Goal: Task Accomplishment & Management: Use online tool/utility

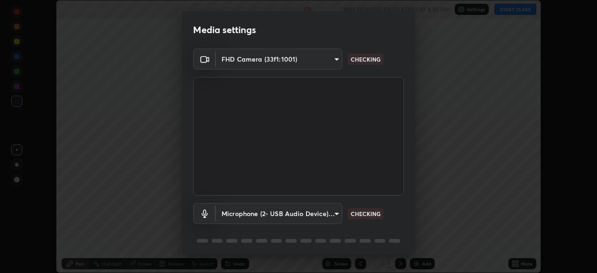
scroll to position [33, 0]
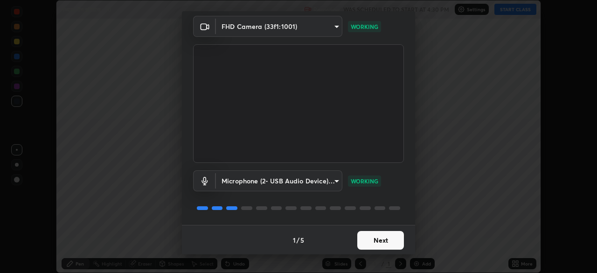
click at [372, 237] on button "Next" at bounding box center [380, 240] width 47 height 19
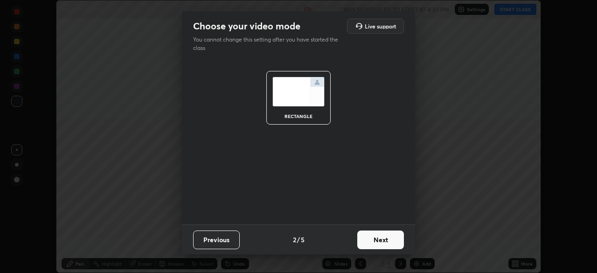
click at [372, 240] on button "Next" at bounding box center [380, 240] width 47 height 19
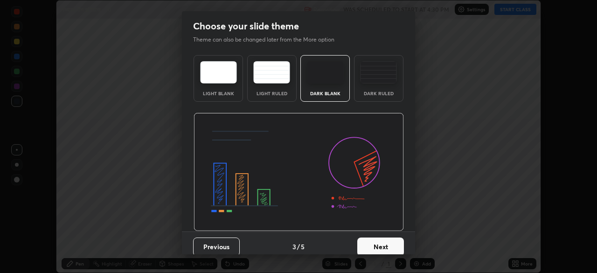
click at [372, 244] on button "Next" at bounding box center [380, 247] width 47 height 19
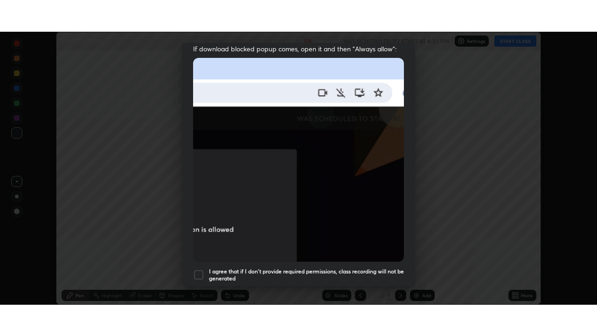
scroll to position [223, 0]
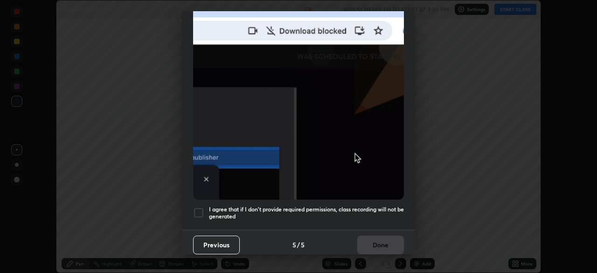
click at [276, 213] on h5 "I agree that if I don't provide required permissions, class recording will not …" at bounding box center [306, 213] width 195 height 14
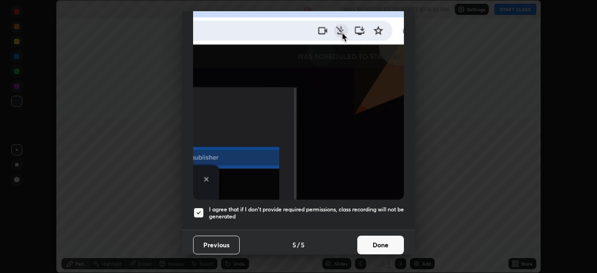
click at [377, 241] on button "Done" at bounding box center [380, 245] width 47 height 19
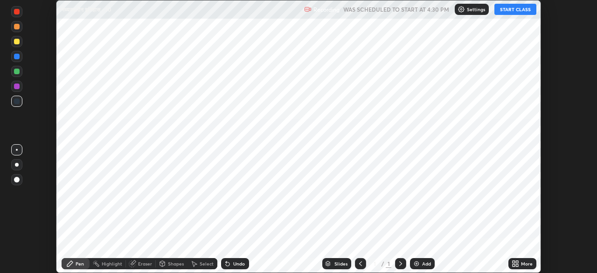
click at [425, 261] on div "Add" at bounding box center [426, 263] width 9 height 5
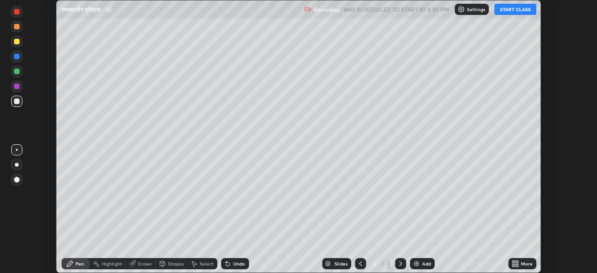
click at [515, 261] on icon at bounding box center [514, 262] width 2 height 2
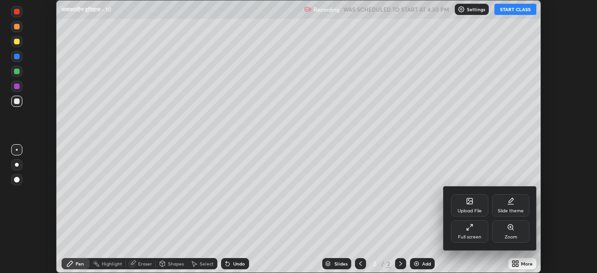
click at [474, 229] on div "Full screen" at bounding box center [469, 231] width 37 height 22
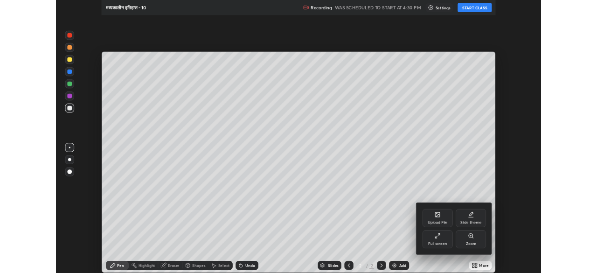
scroll to position [336, 597]
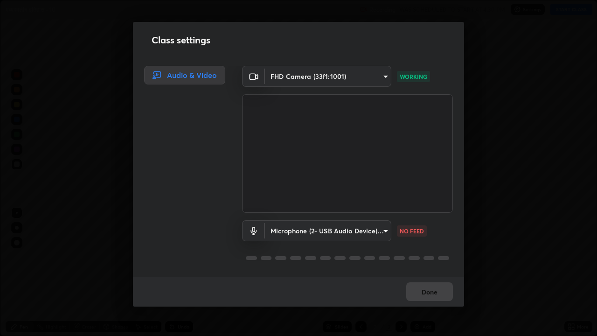
click at [436, 273] on div "Class settings Audio & Video FHD Camera (33f1:1001) 16f6c1cb5aab14838581fe73112…" at bounding box center [298, 168] width 597 height 336
click at [563, 273] on div "Class settings Audio & Video FHD Camera (33f1:1001) 16f6c1cb5aab14838581fe73112…" at bounding box center [298, 168] width 597 height 336
click at [554, 246] on div "Class settings Audio & Video FHD Camera (33f1:1001) 16f6c1cb5aab14838581fe73112…" at bounding box center [298, 168] width 597 height 336
click at [430, 273] on button "Done" at bounding box center [429, 291] width 47 height 19
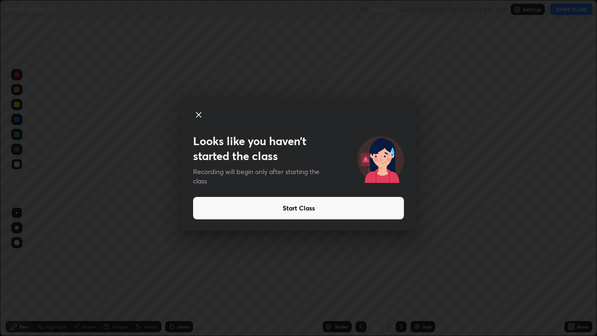
click at [290, 210] on button "Start Class" at bounding box center [298, 208] width 211 height 22
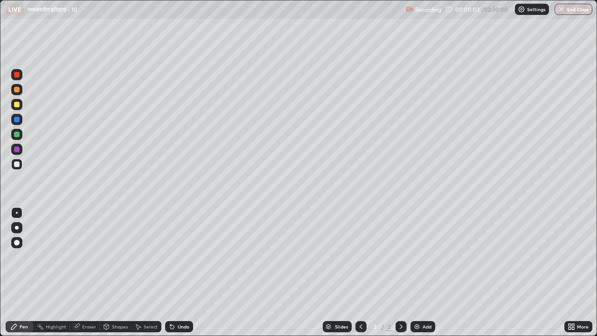
click at [19, 164] on div at bounding box center [17, 164] width 6 height 6
click at [19, 244] on div at bounding box center [17, 243] width 6 height 6
click at [16, 163] on div at bounding box center [17, 164] width 6 height 6
click at [400, 273] on icon at bounding box center [401, 326] width 7 height 7
click at [415, 273] on img at bounding box center [416, 326] width 7 height 7
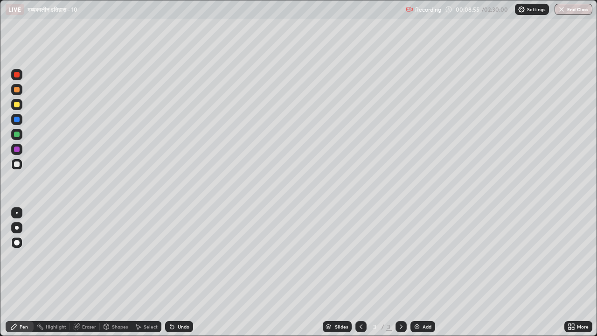
click at [17, 135] on div at bounding box center [17, 135] width 6 height 6
click at [416, 273] on img at bounding box center [416, 326] width 7 height 7
click at [17, 162] on div at bounding box center [17, 164] width 6 height 6
click at [18, 136] on div at bounding box center [17, 135] width 6 height 6
click at [19, 103] on div at bounding box center [17, 105] width 6 height 6
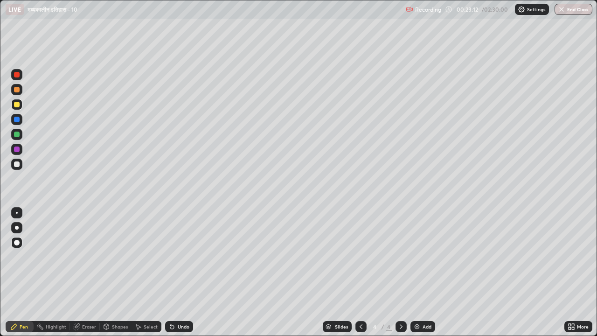
click at [415, 273] on img at bounding box center [416, 326] width 7 height 7
click at [17, 164] on div at bounding box center [17, 164] width 6 height 6
click at [15, 136] on div at bounding box center [17, 135] width 6 height 6
click at [417, 273] on img at bounding box center [416, 326] width 7 height 7
click at [363, 273] on div at bounding box center [361, 326] width 11 height 11
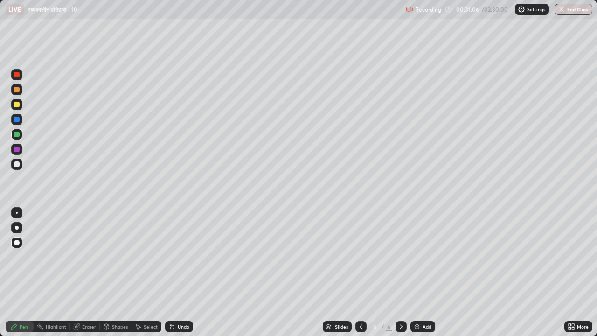
click at [19, 91] on div at bounding box center [17, 90] width 6 height 6
click at [417, 273] on div "Add" at bounding box center [423, 326] width 25 height 11
click at [401, 273] on icon at bounding box center [401, 326] width 7 height 7
click at [16, 166] on div at bounding box center [17, 164] width 6 height 6
click at [85, 273] on div "Eraser" at bounding box center [89, 326] width 14 height 5
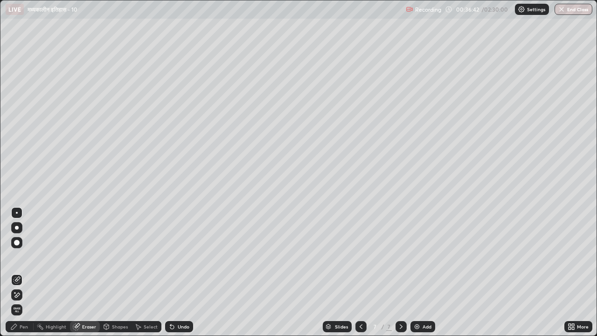
click at [22, 273] on div "Pen" at bounding box center [24, 326] width 8 height 5
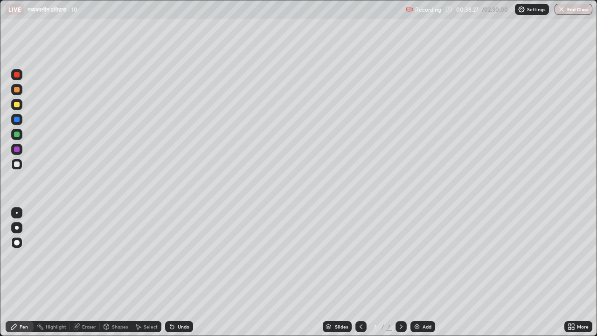
click at [17, 146] on div at bounding box center [16, 149] width 11 height 11
click at [17, 134] on div at bounding box center [17, 135] width 6 height 6
click at [416, 273] on img at bounding box center [416, 326] width 7 height 7
click at [414, 273] on img at bounding box center [416, 326] width 7 height 7
click at [19, 166] on div at bounding box center [17, 164] width 6 height 6
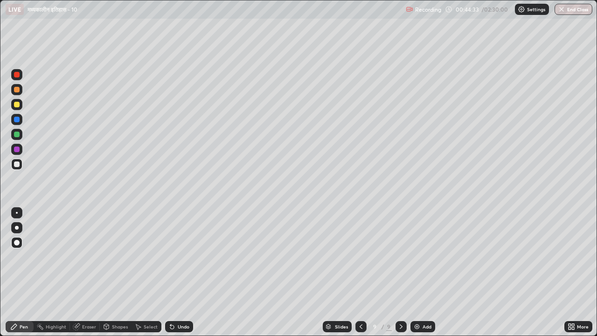
click at [16, 165] on div at bounding box center [17, 164] width 6 height 6
click at [360, 273] on icon at bounding box center [360, 326] width 7 height 7
click at [361, 273] on icon at bounding box center [360, 326] width 7 height 7
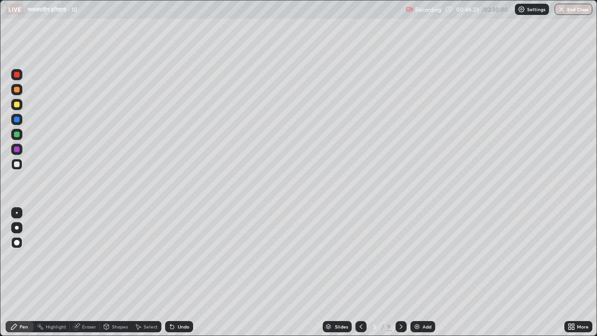
click at [401, 273] on div at bounding box center [401, 326] width 11 height 11
click at [400, 273] on icon at bounding box center [401, 326] width 7 height 7
click at [401, 273] on icon at bounding box center [401, 326] width 7 height 7
click at [400, 273] on icon at bounding box center [401, 326] width 7 height 7
click at [399, 273] on icon at bounding box center [401, 326] width 7 height 7
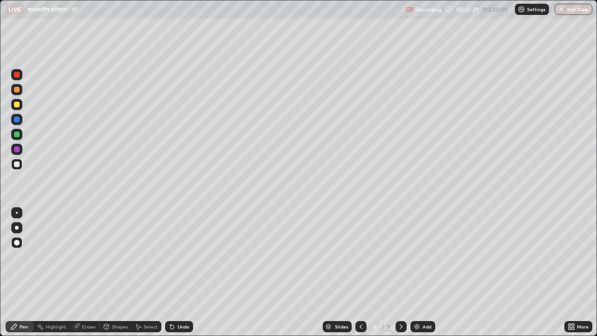
click at [415, 273] on img at bounding box center [416, 326] width 7 height 7
click at [15, 135] on div at bounding box center [17, 135] width 6 height 6
click at [417, 273] on img at bounding box center [416, 326] width 7 height 7
click at [83, 273] on div "Eraser" at bounding box center [89, 326] width 14 height 5
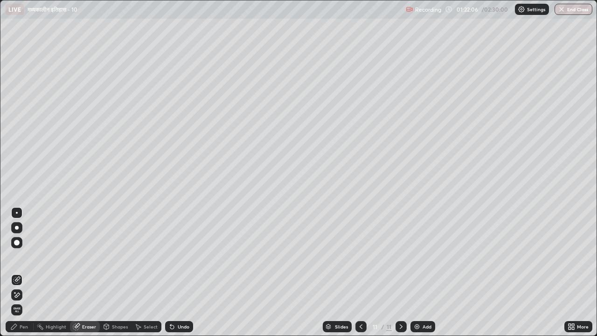
click at [25, 273] on div "Pen" at bounding box center [24, 326] width 8 height 5
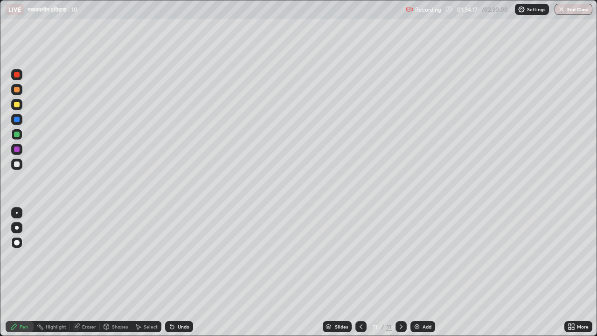
click at [400, 273] on icon at bounding box center [401, 326] width 7 height 7
click at [414, 273] on img at bounding box center [416, 326] width 7 height 7
click at [79, 273] on icon at bounding box center [76, 326] width 7 height 7
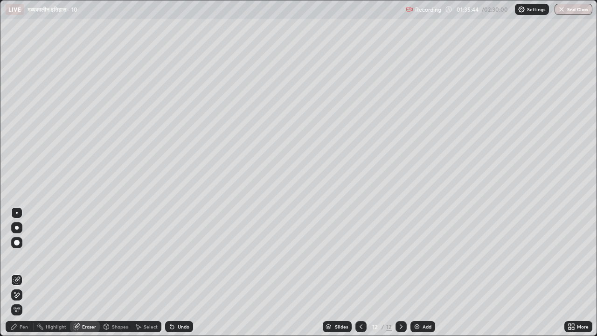
click at [24, 273] on div "Pen" at bounding box center [20, 326] width 28 height 11
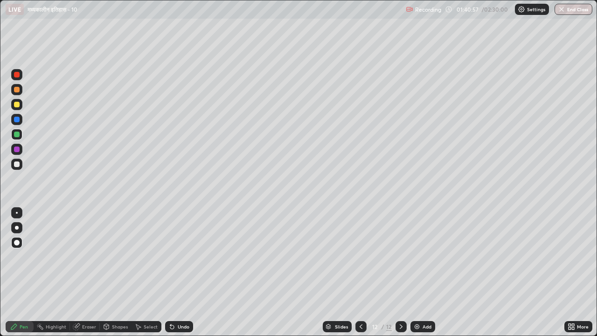
click at [19, 164] on div at bounding box center [17, 164] width 6 height 6
click at [18, 165] on div at bounding box center [17, 164] width 6 height 6
click at [17, 103] on div at bounding box center [17, 105] width 6 height 6
click at [18, 135] on div at bounding box center [17, 135] width 6 height 6
click at [417, 273] on img at bounding box center [416, 326] width 7 height 7
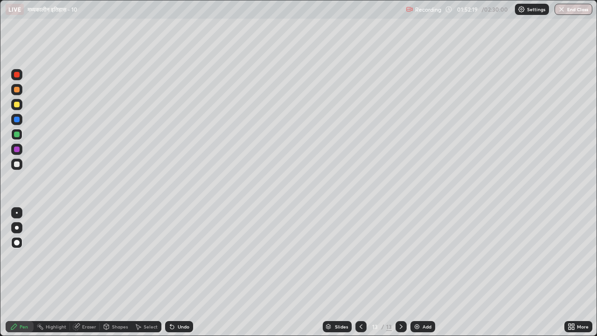
click at [17, 165] on div at bounding box center [17, 164] width 6 height 6
click at [83, 273] on div "Eraser" at bounding box center [89, 326] width 14 height 5
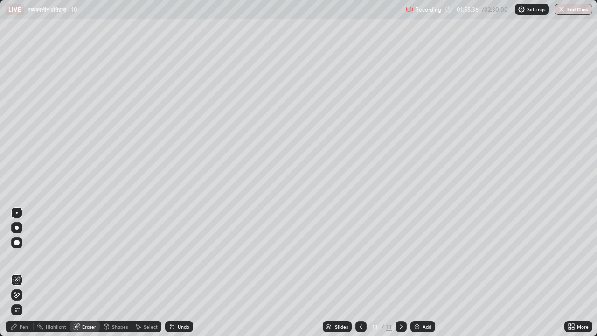
click at [23, 273] on div "Pen" at bounding box center [24, 326] width 8 height 5
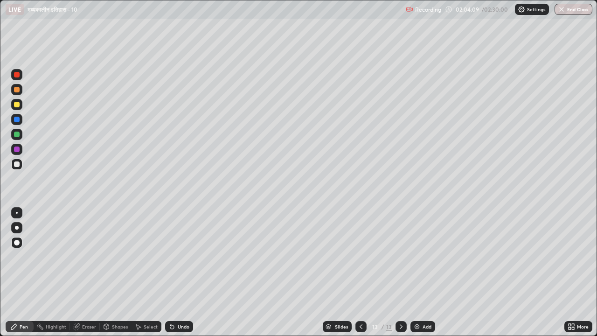
click at [417, 273] on img at bounding box center [416, 326] width 7 height 7
click at [20, 138] on div at bounding box center [16, 134] width 11 height 11
click at [15, 245] on div at bounding box center [17, 243] width 6 height 6
click at [16, 164] on div at bounding box center [17, 164] width 6 height 6
click at [574, 11] on button "End Class" at bounding box center [574, 9] width 38 height 11
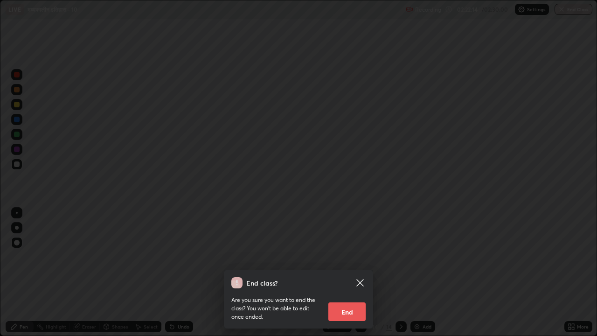
click at [351, 273] on button "End" at bounding box center [347, 311] width 37 height 19
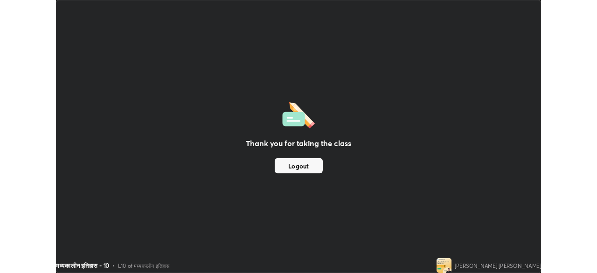
scroll to position [46393, 46069]
